Goal: Information Seeking & Learning: Learn about a topic

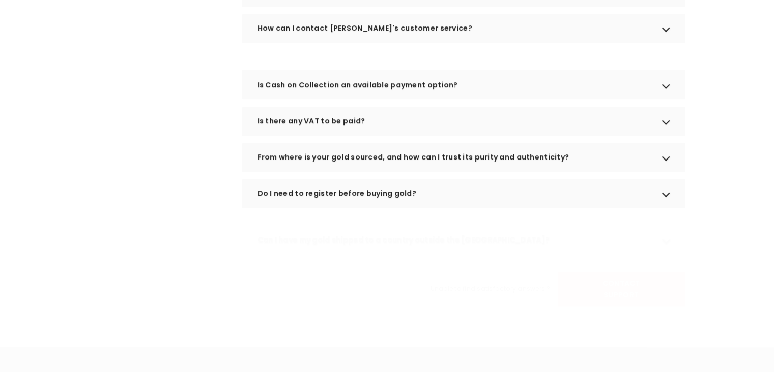
scroll to position [611, 0]
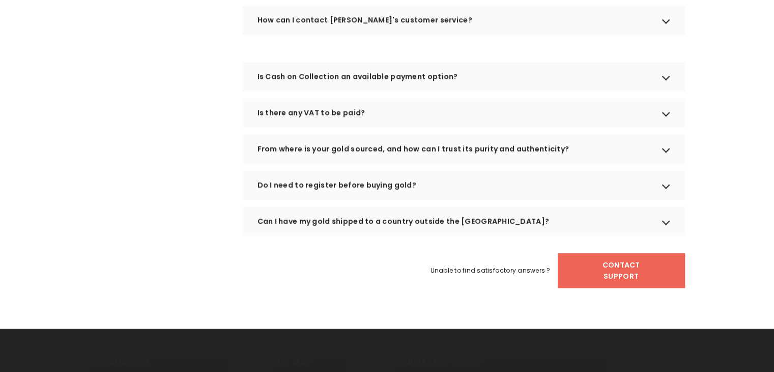
click at [317, 127] on div "Is there any VAT to be paid?" at bounding box center [463, 112] width 443 height 29
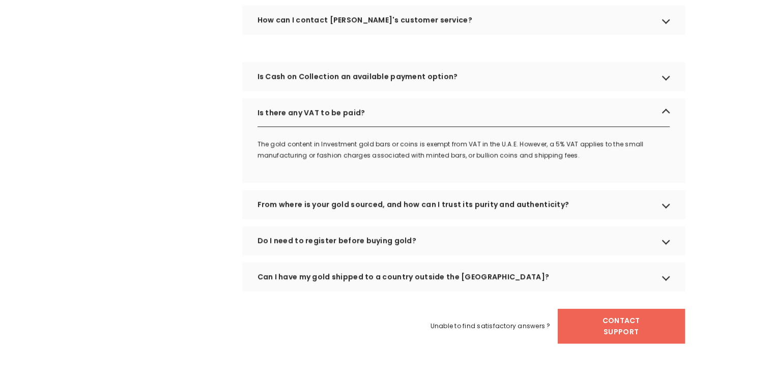
click at [347, 216] on div "From where is your gold sourced, and how can I trust its purity and authenticit…" at bounding box center [463, 204] width 443 height 29
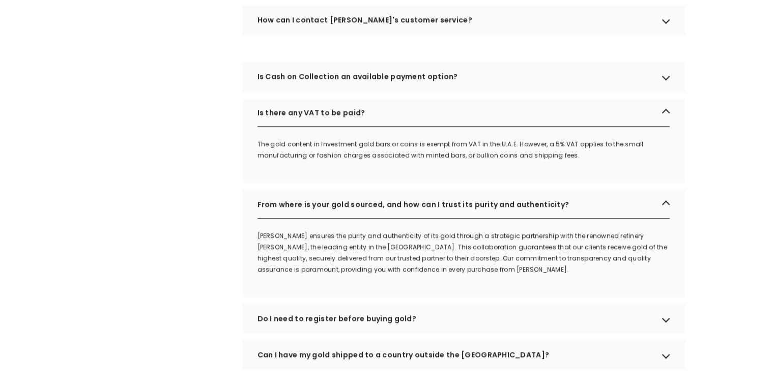
click at [348, 217] on div "From where is your gold sourced, and how can I trust its purity and authenticit…" at bounding box center [463, 204] width 443 height 29
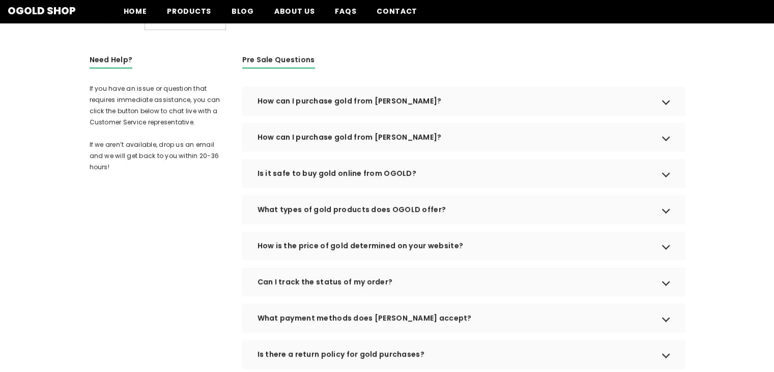
scroll to position [204, 0]
click at [389, 184] on div "Is it safe to buy gold online from OGOLD?" at bounding box center [463, 174] width 443 height 29
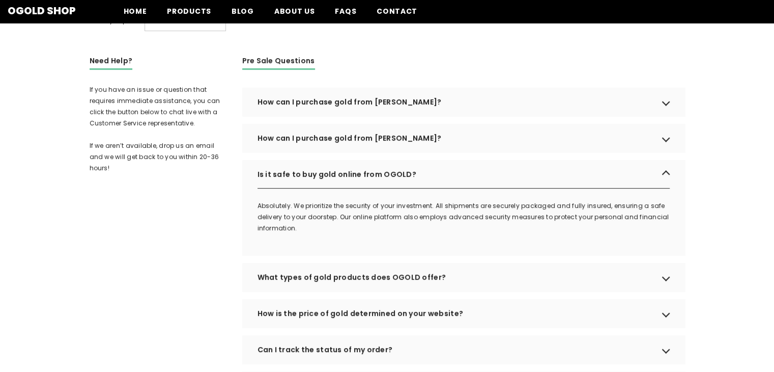
click at [385, 152] on div "How can I purchase gold from [PERSON_NAME]?" at bounding box center [463, 138] width 443 height 29
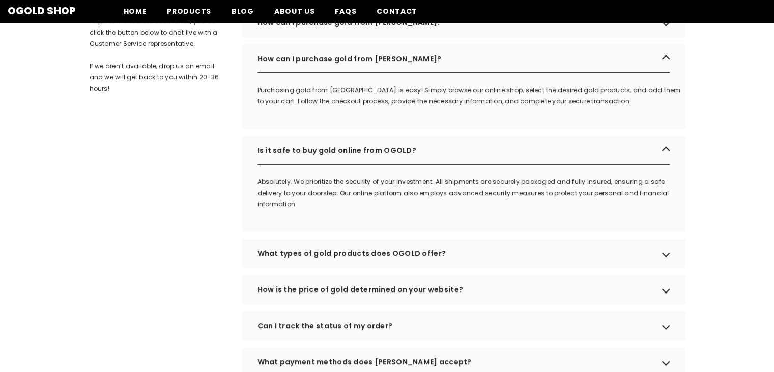
scroll to position [560, 0]
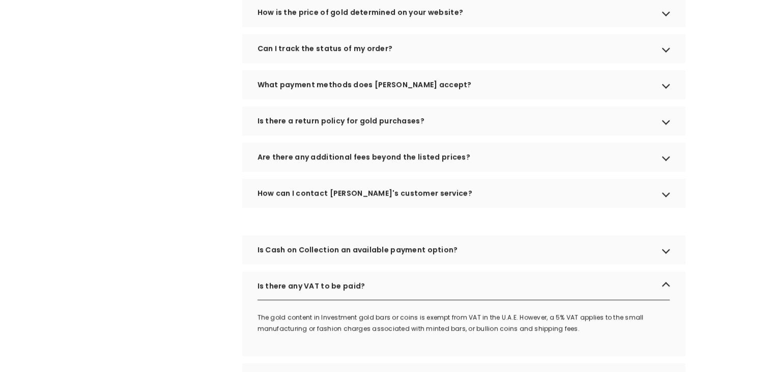
click at [388, 135] on div "Is there a return policy for gold purchases?" at bounding box center [463, 120] width 443 height 29
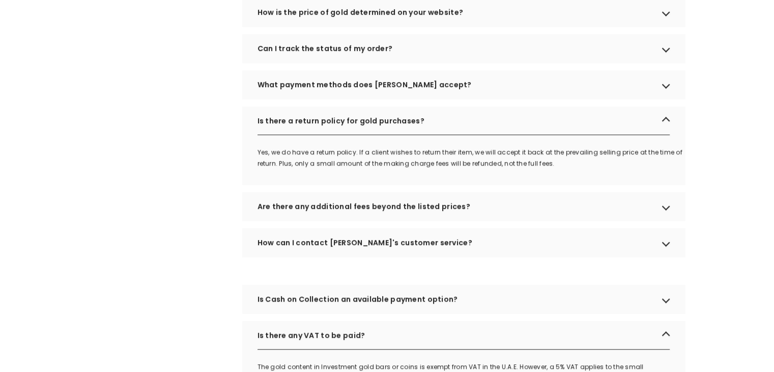
click at [394, 99] on div "What payment methods does [PERSON_NAME] accept?" at bounding box center [463, 84] width 443 height 29
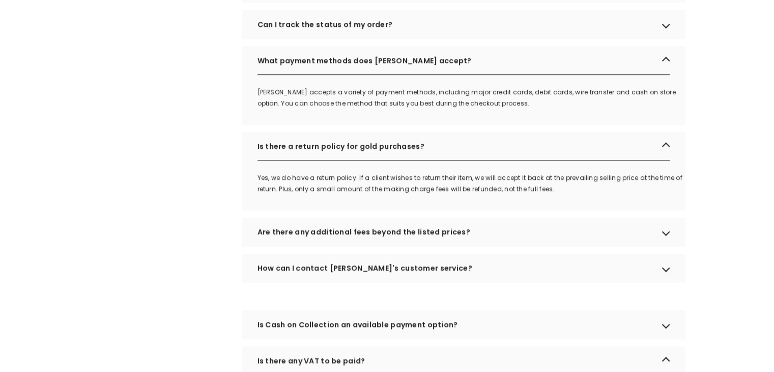
scroll to position [611, 0]
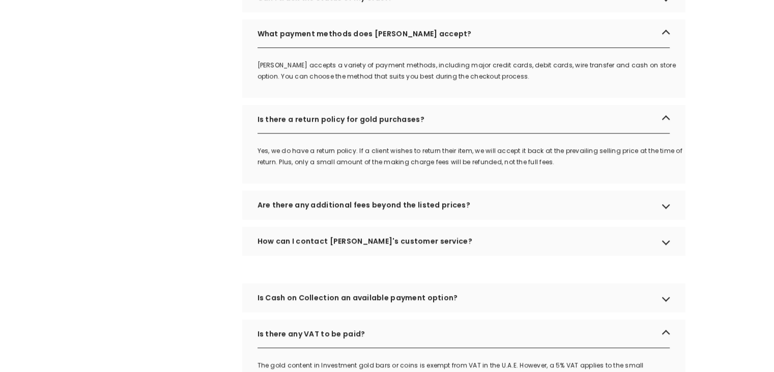
click at [356, 219] on div "Are there any additional fees beyond the listed prices?" at bounding box center [463, 204] width 443 height 29
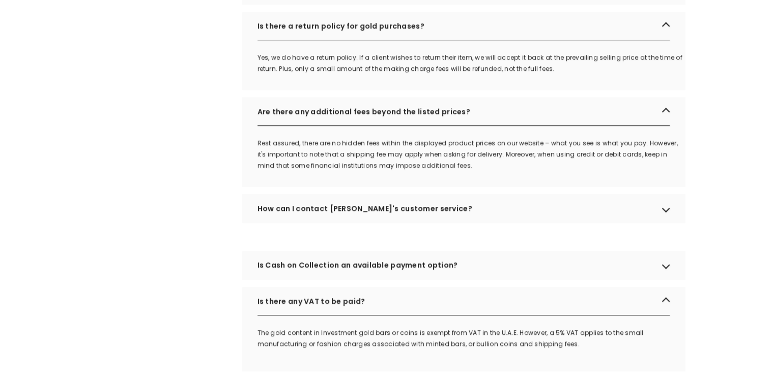
scroll to position [764, 0]
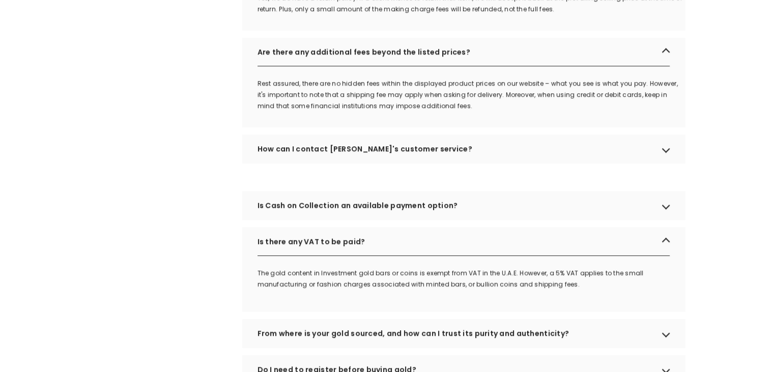
click at [375, 163] on div "How can I contact [PERSON_NAME]'s customer service?" at bounding box center [463, 148] width 443 height 29
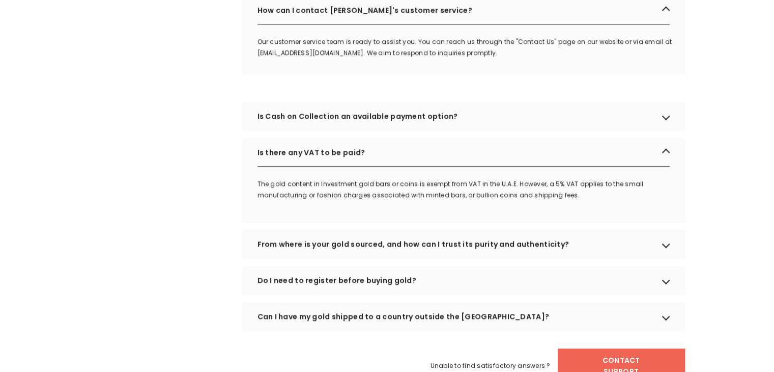
scroll to position [916, 0]
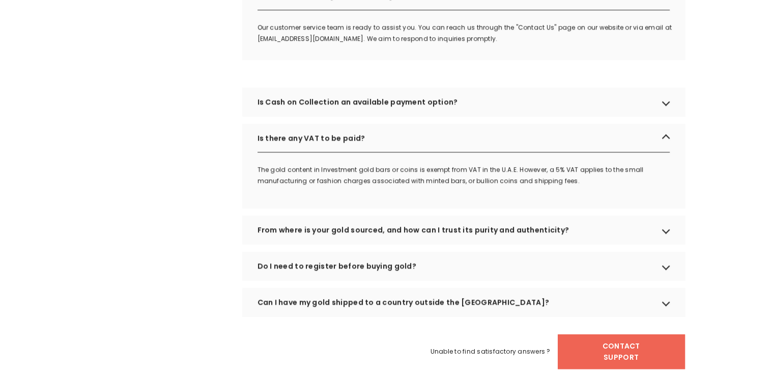
click at [369, 116] on div "Is Cash on Collection an available payment option?" at bounding box center [463, 102] width 443 height 29
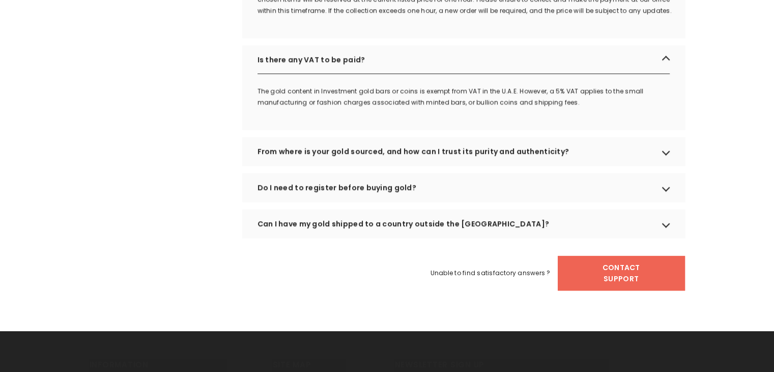
scroll to position [1069, 0]
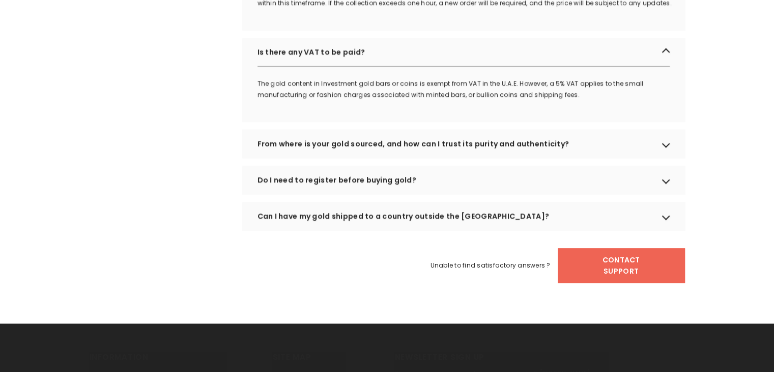
click at [376, 158] on div "From where is your gold sourced, and how can I trust its purity and authenticit…" at bounding box center [463, 143] width 443 height 29
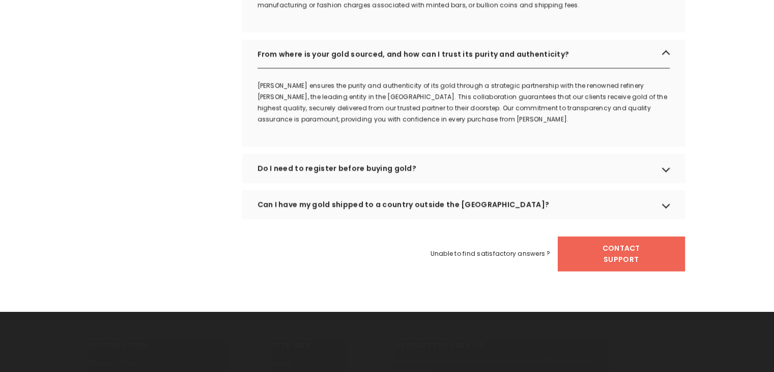
scroll to position [1171, 0]
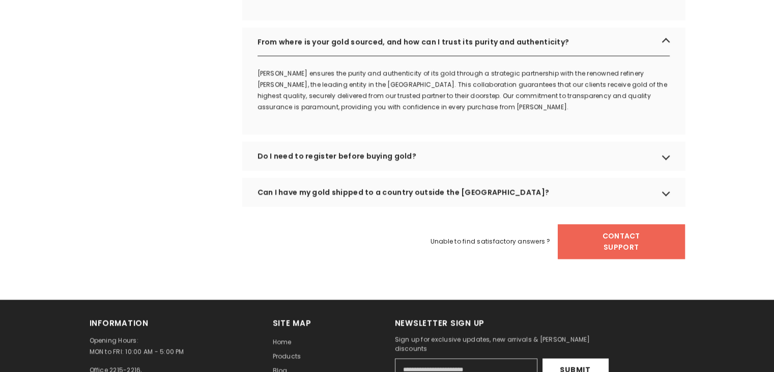
click at [382, 206] on div "Can I have my gold shipped to a country outside the [GEOGRAPHIC_DATA]?" at bounding box center [463, 192] width 443 height 29
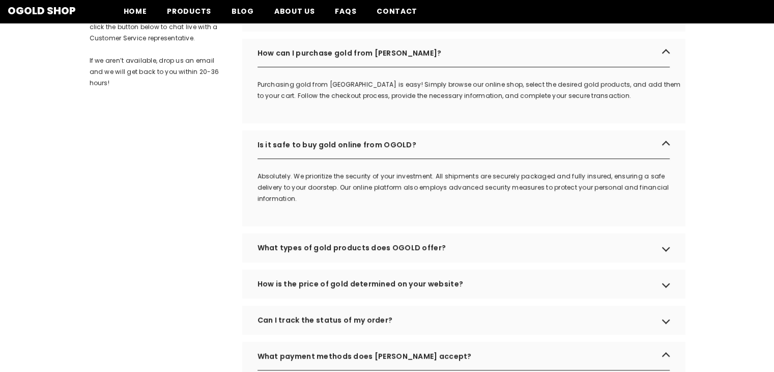
scroll to position [102, 0]
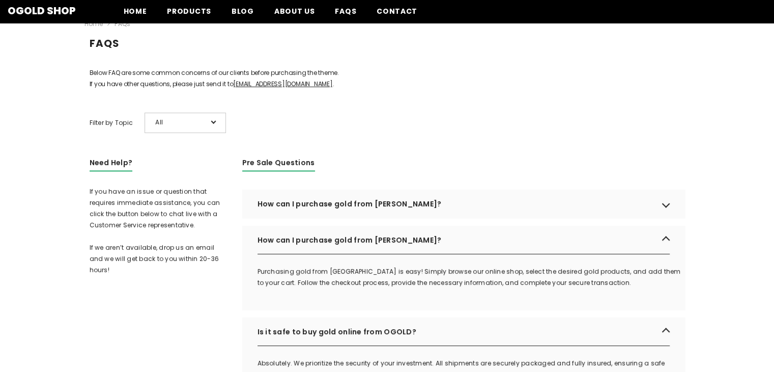
click at [319, 218] on div "How can I purchase gold from [PERSON_NAME]?" at bounding box center [463, 203] width 443 height 29
